Goal: Check status

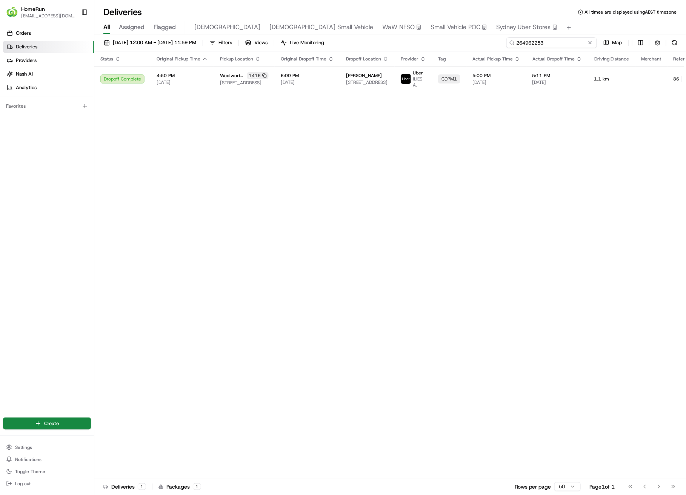
click at [565, 40] on input "264962253" at bounding box center [552, 42] width 91 height 11
click at [558, 49] on div "[DATE] 12:00 AM - [DATE] 11:59 PM Filters Views Live Monitoring 264962253 Map" at bounding box center [390, 44] width 592 height 14
click at [563, 45] on input "264962253" at bounding box center [552, 42] width 91 height 11
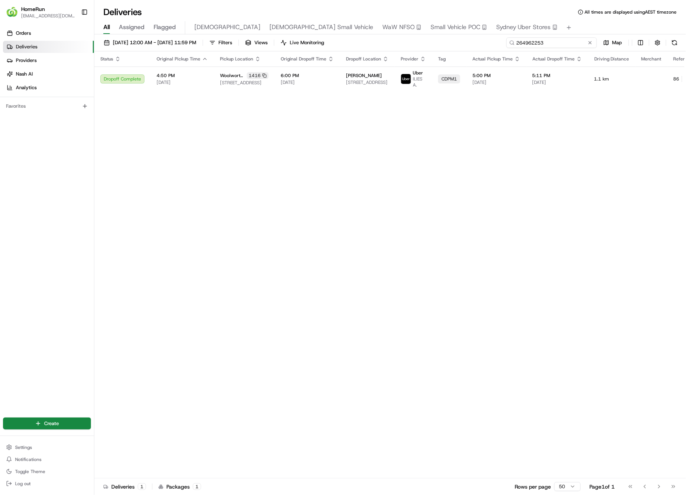
paste input "681790"
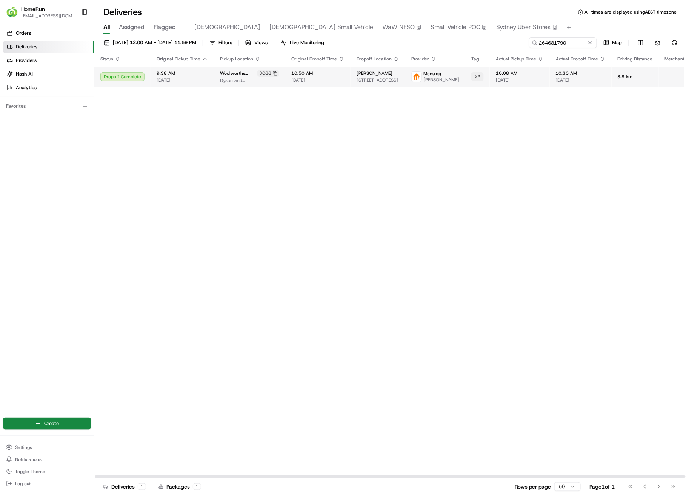
click at [496, 76] on span "10:08 AM" at bounding box center [520, 73] width 48 height 6
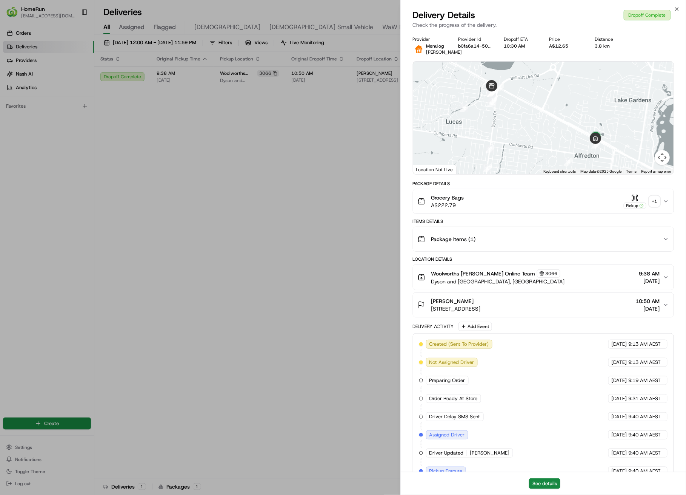
click at [657, 206] on div "+ 1" at bounding box center [655, 201] width 11 height 11
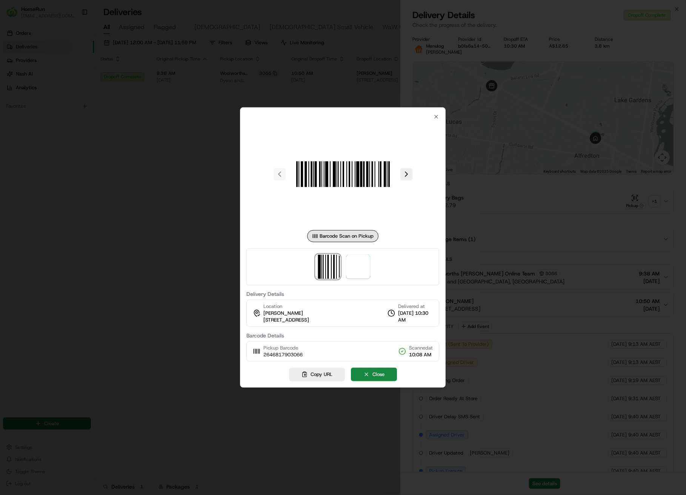
click at [371, 265] on div at bounding box center [343, 266] width 193 height 37
click at [364, 266] on img at bounding box center [358, 267] width 24 height 24
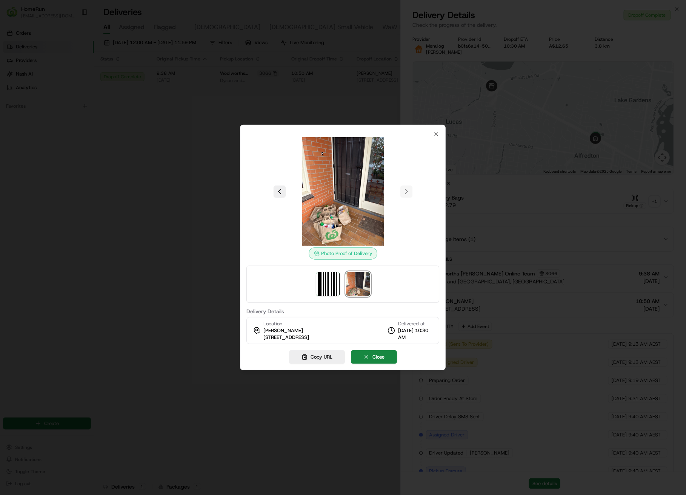
click at [161, 134] on div at bounding box center [343, 247] width 686 height 495
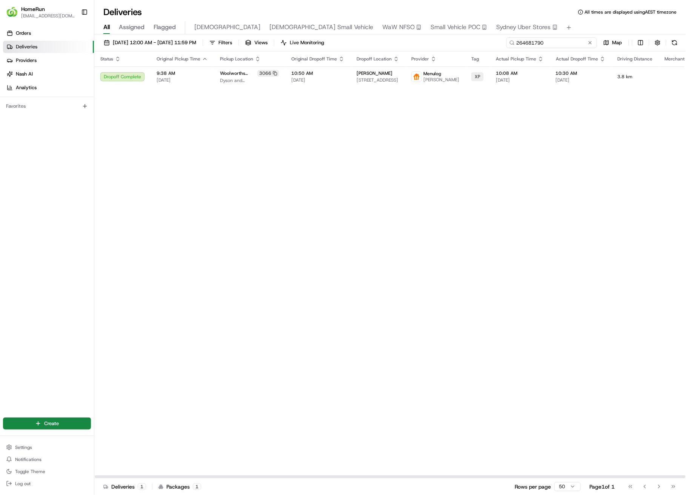
click at [552, 43] on input "264681790" at bounding box center [552, 42] width 91 height 11
paste input "3962901"
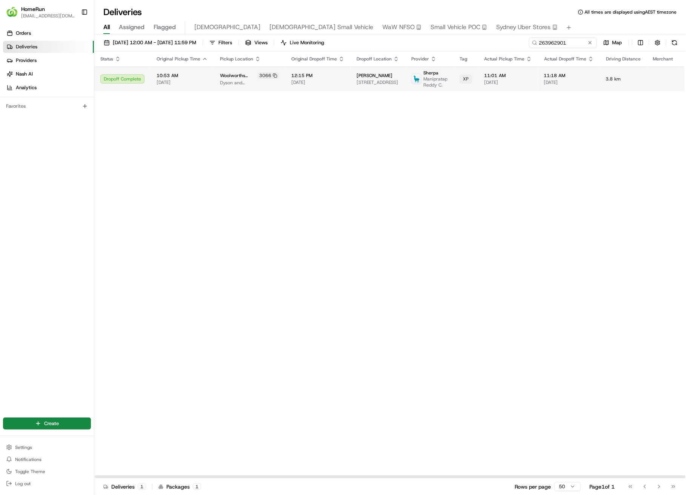
click at [505, 78] on span "11:01 AM" at bounding box center [508, 76] width 48 height 6
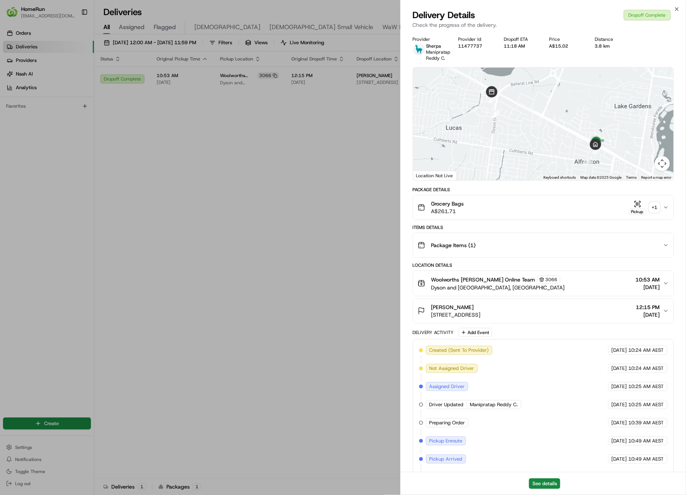
click at [652, 202] on div "+ 1" at bounding box center [655, 207] width 11 height 11
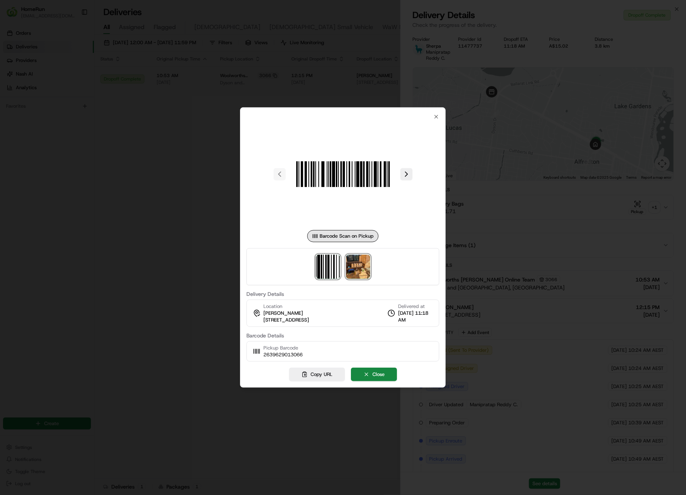
click at [366, 266] on img at bounding box center [358, 267] width 24 height 24
click at [174, 119] on div at bounding box center [343, 247] width 686 height 495
drag, startPoint x: 174, startPoint y: 119, endPoint x: 179, endPoint y: 118, distance: 5.7
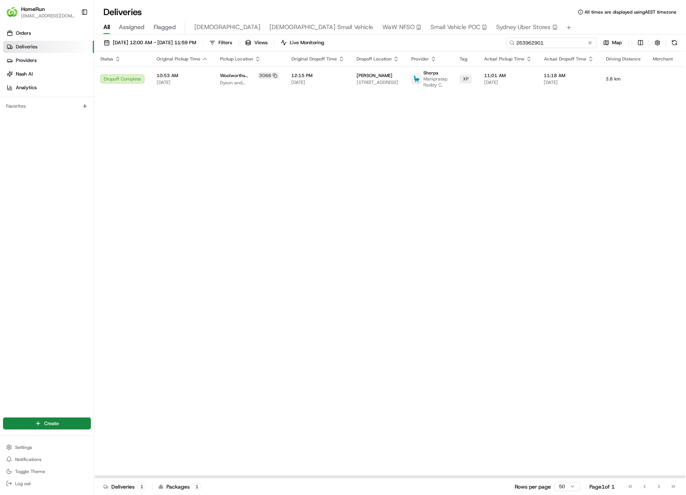
click at [553, 40] on input "263962901" at bounding box center [552, 42] width 91 height 11
paste input "5109582"
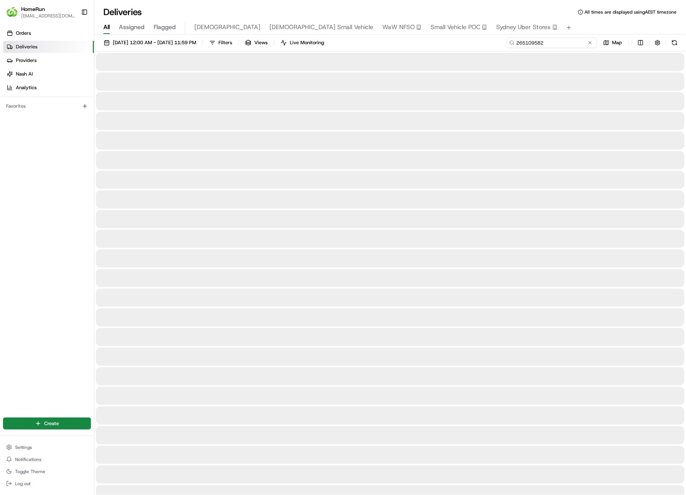
type input "265109582"
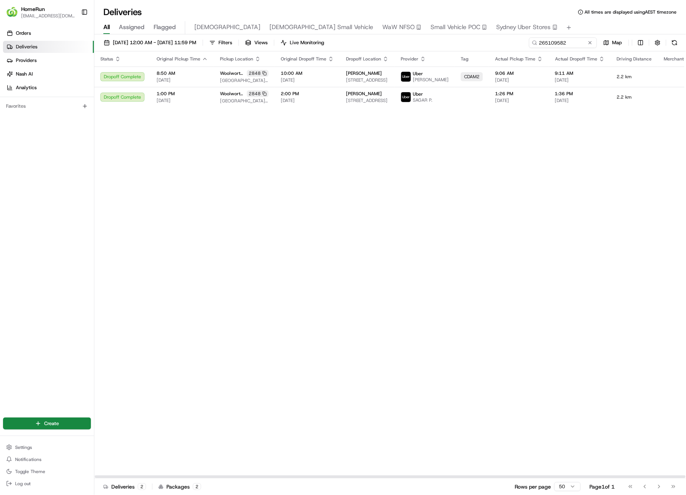
click at [325, 159] on div "Status Original Pickup Time Pickup Location Original Dropoff Time Dropoff Locat…" at bounding box center [425, 264] width 663 height 427
click at [281, 101] on span "17/08/2025" at bounding box center [307, 100] width 53 height 6
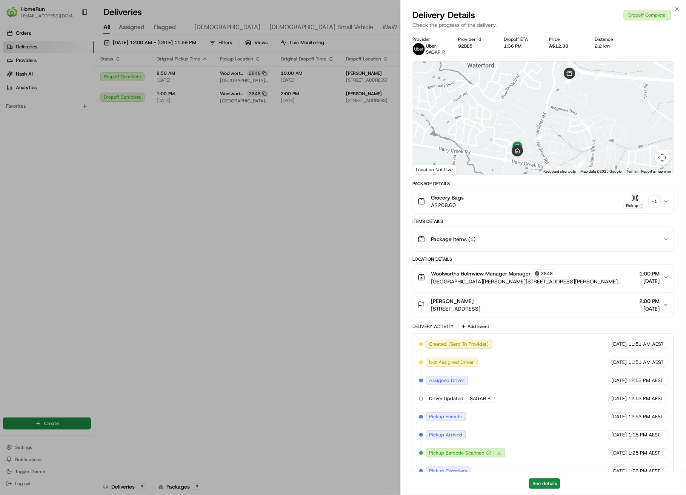
click at [659, 205] on div "+ 1" at bounding box center [655, 201] width 11 height 11
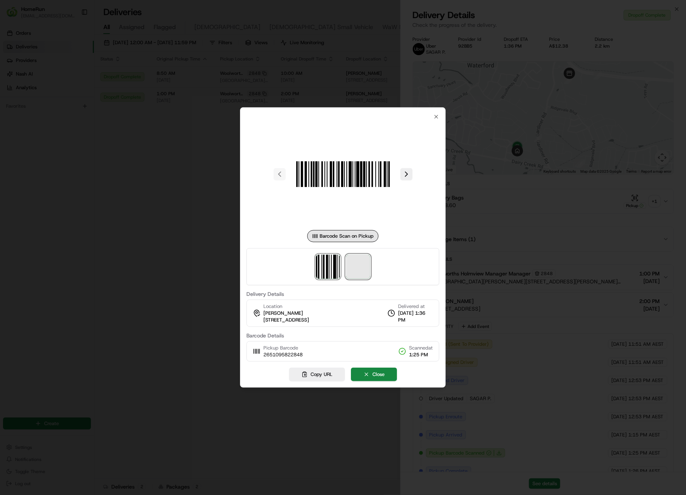
click at [369, 267] on span at bounding box center [358, 267] width 24 height 24
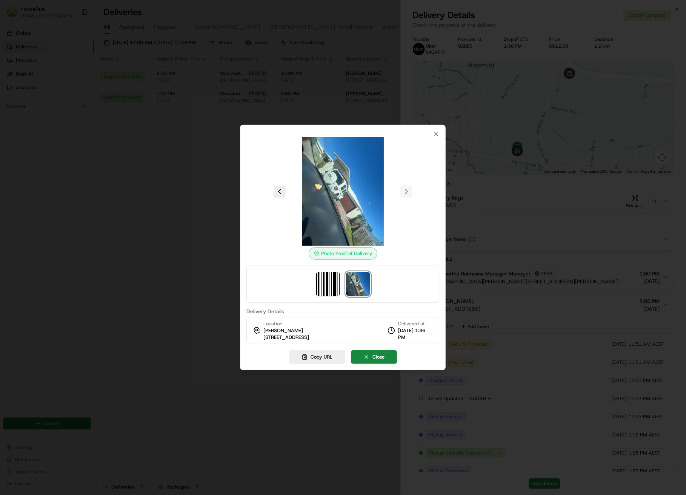
click at [195, 137] on div at bounding box center [343, 247] width 686 height 495
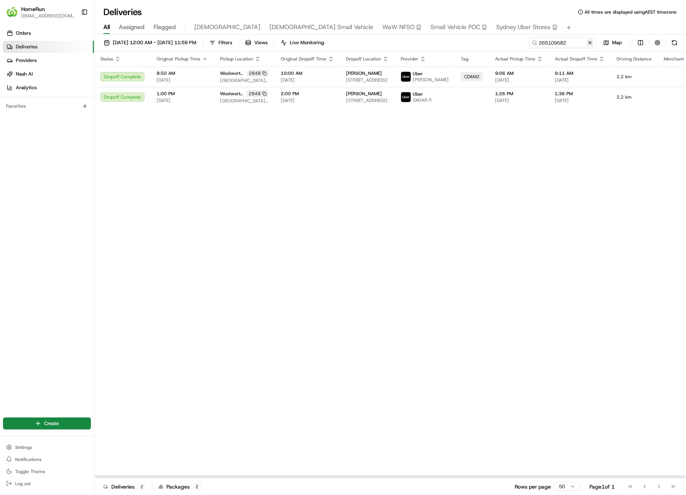
click at [592, 42] on button at bounding box center [591, 43] width 8 height 8
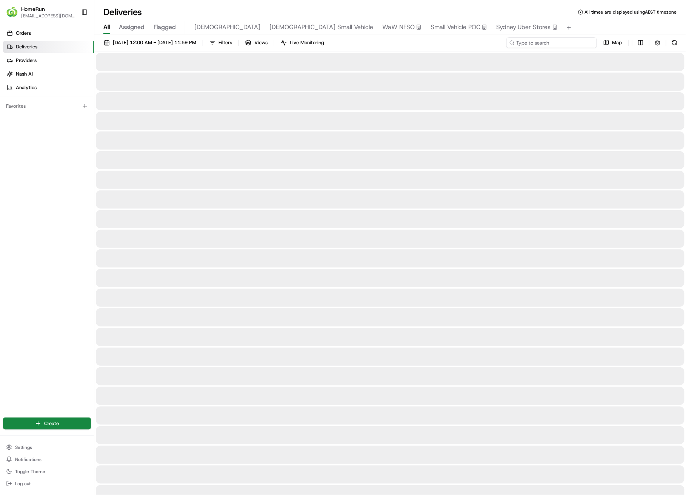
click at [569, 44] on input at bounding box center [552, 42] width 91 height 11
paste input "264770041"
type input "264770041"
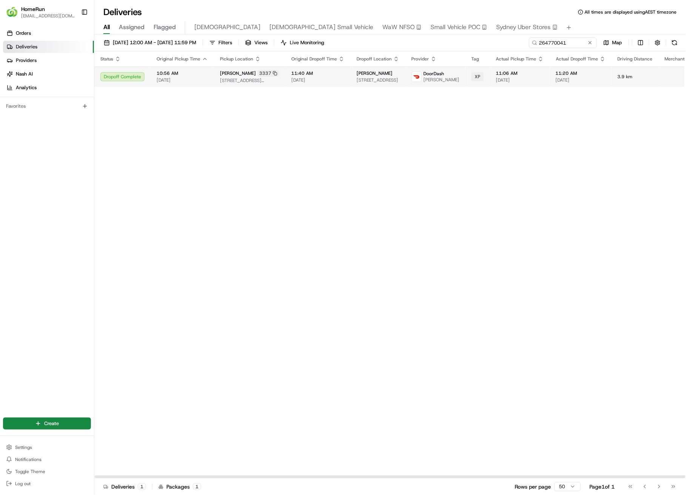
click at [565, 80] on span "17/08/2025" at bounding box center [581, 80] width 50 height 6
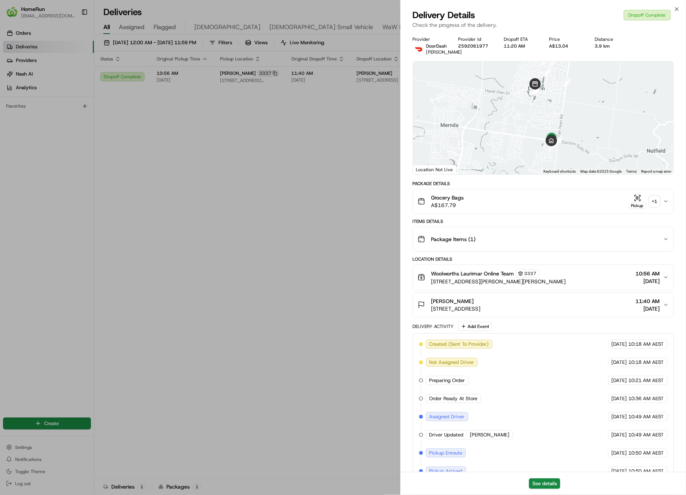
click at [651, 207] on div "+ 1" at bounding box center [655, 201] width 11 height 11
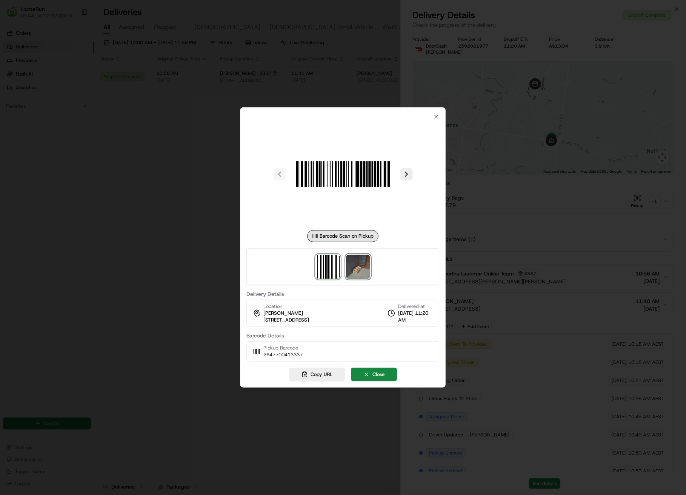
click at [357, 266] on img at bounding box center [358, 267] width 24 height 24
